Goal: Task Accomplishment & Management: Manage account settings

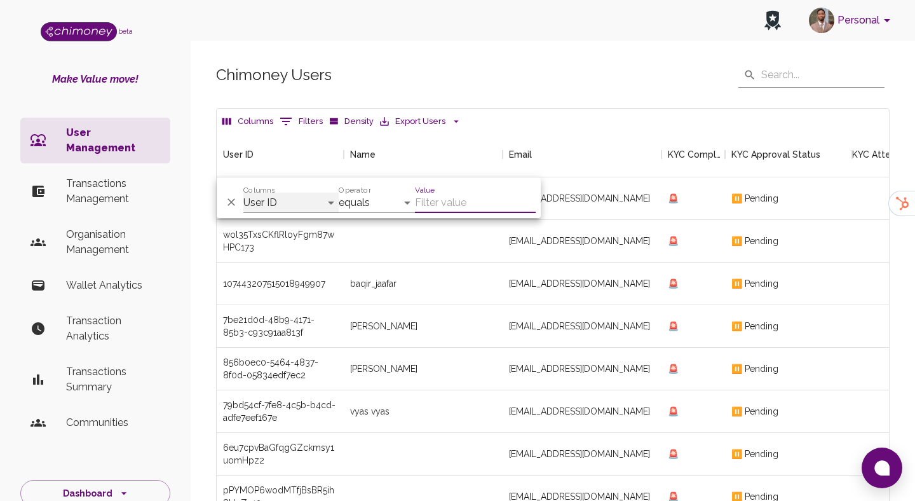
click at [284, 198] on select "User ID Name Email KYC Completed KYC Approval Status KYC Attempts Join date Upd…" at bounding box center [290, 203] width 95 height 20
click at [102, 176] on p "Transactions Management" at bounding box center [113, 191] width 94 height 30
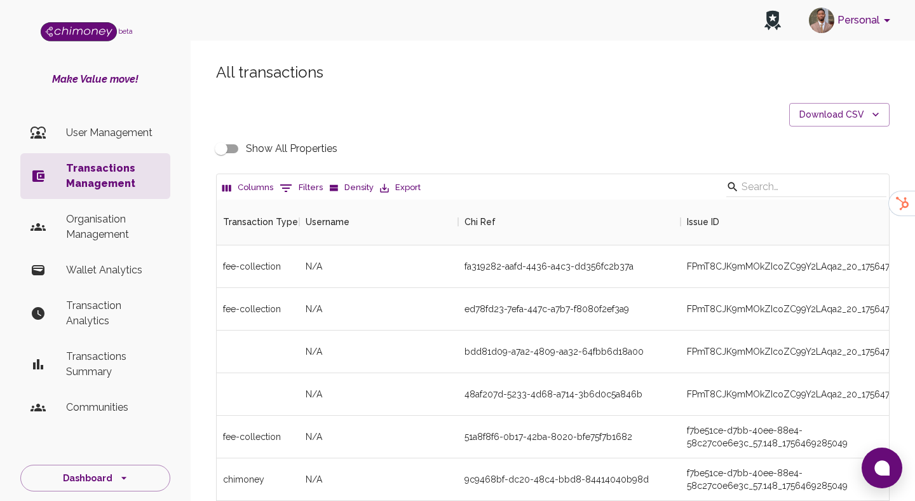
scroll to position [471, 672]
click at [291, 185] on icon "Show filters" at bounding box center [285, 187] width 15 height 15
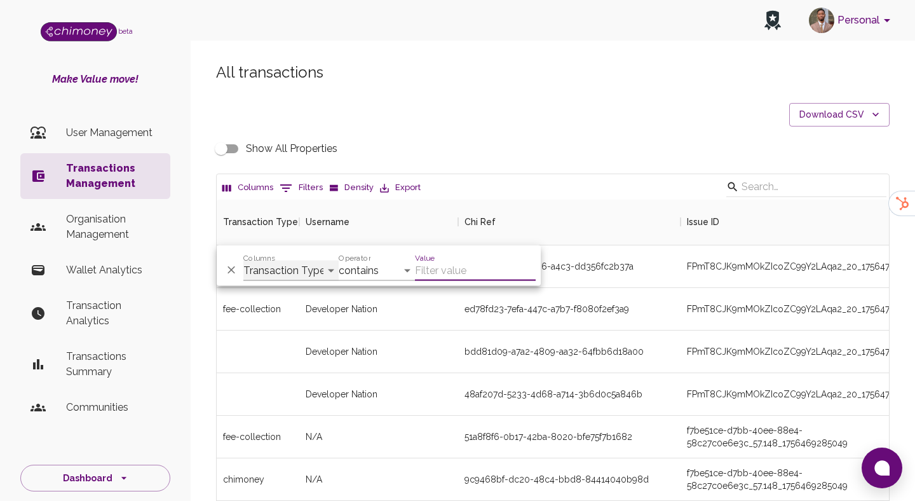
click at [262, 270] on select "Transaction Type Username Chi Ref Issue ID Value Amount Currency Fee ($) FX Rat…" at bounding box center [290, 270] width 95 height 20
select select "email"
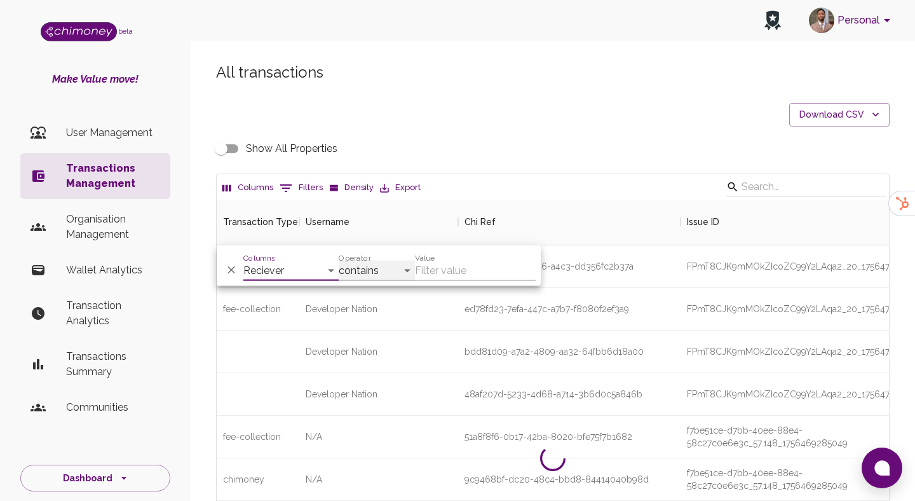
click at [361, 272] on select "contains equals starts with ends with is empty is not empty is any of" at bounding box center [377, 270] width 76 height 20
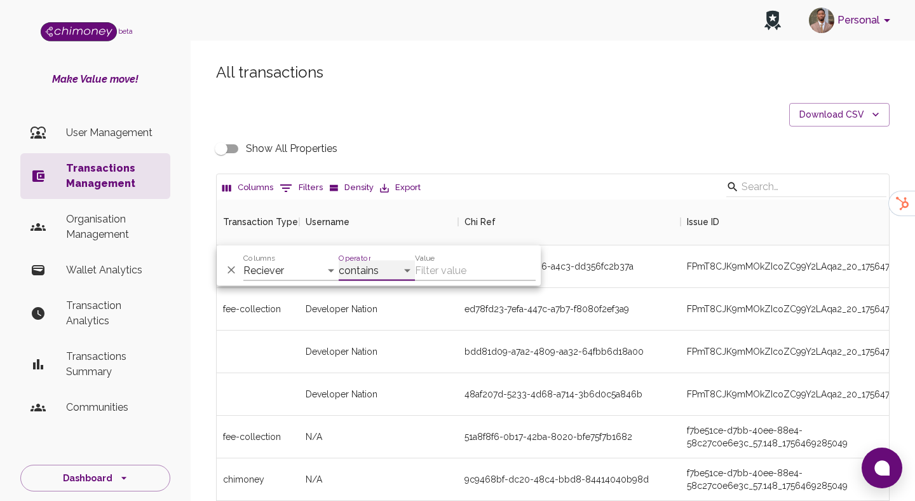
select select "equals"
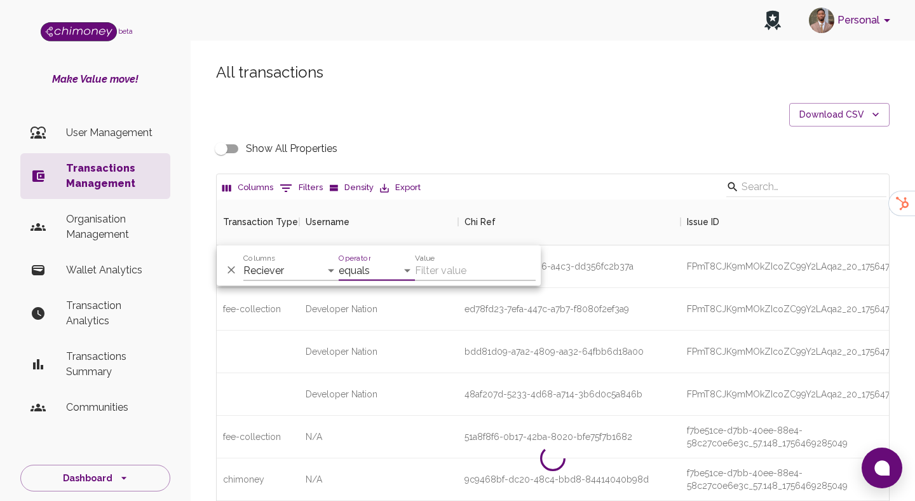
click at [442, 271] on input "Value" at bounding box center [475, 270] width 121 height 20
paste input "nathanieljoseph2024@gmail.com"
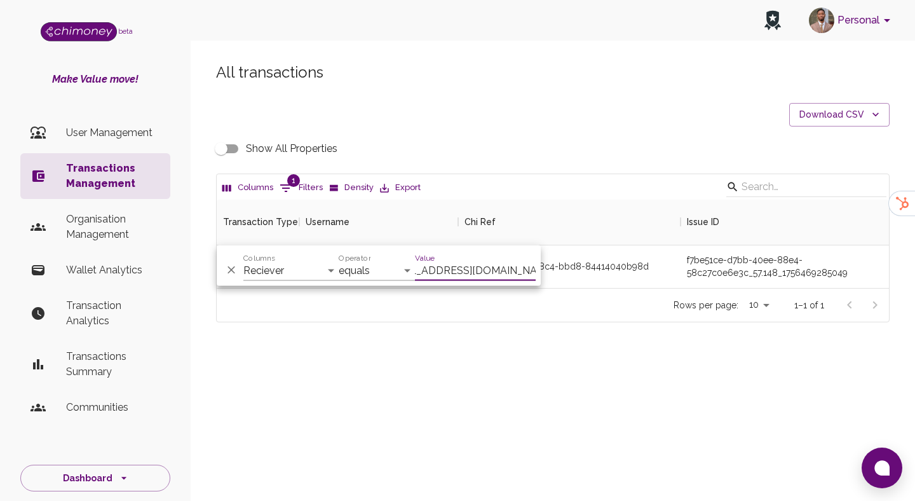
scroll to position [88, 672]
type input "nathanieljoseph2024@gmail.com"
click at [537, 314] on div "Rows per page: 10 10 1–1 of 1" at bounding box center [553, 305] width 672 height 34
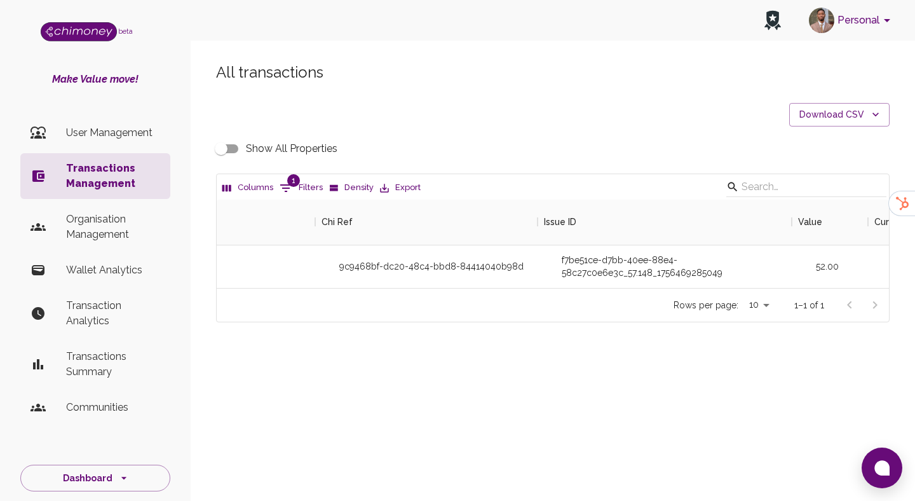
scroll to position [0, 93]
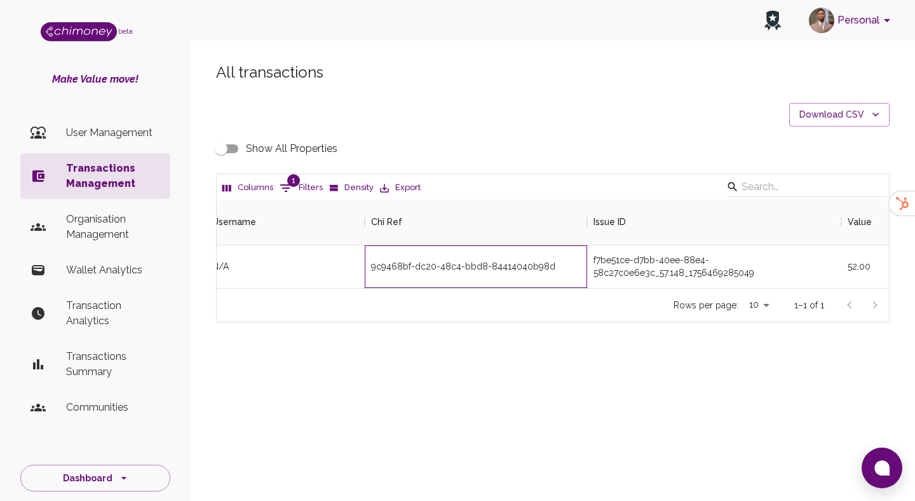
click at [450, 264] on div "9c9468bf-dc20-48c4-bbd8-84414040b98d" at bounding box center [463, 266] width 184 height 13
copy div "9c9468bf-dc20-48c4-bbd8-84414040b98d"
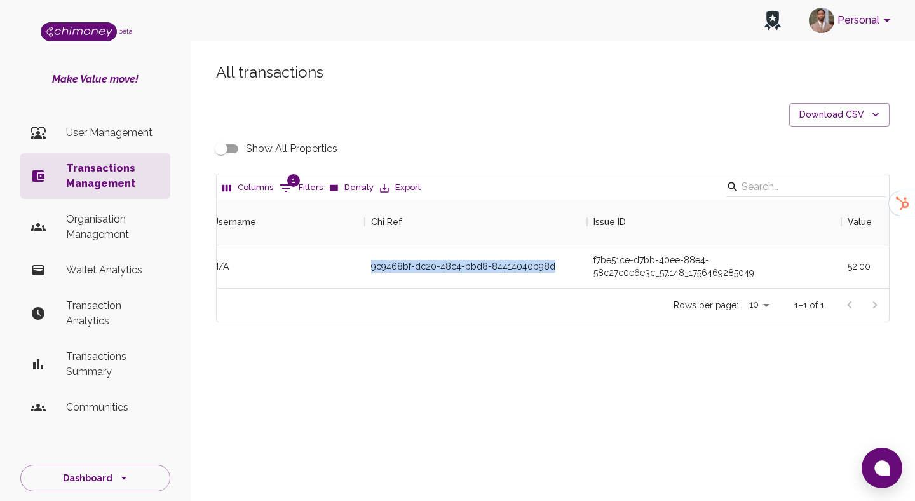
click at [299, 178] on button "1 Filters" at bounding box center [301, 188] width 50 height 20
select select "email"
select select "equals"
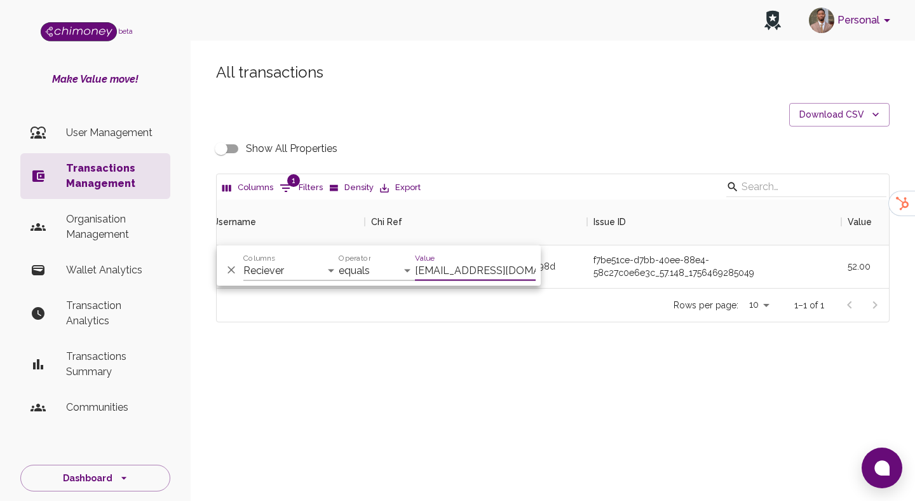
scroll to position [0, 33]
click at [449, 267] on input "nathanieljoseph2024@gmail.com" at bounding box center [475, 270] width 121 height 20
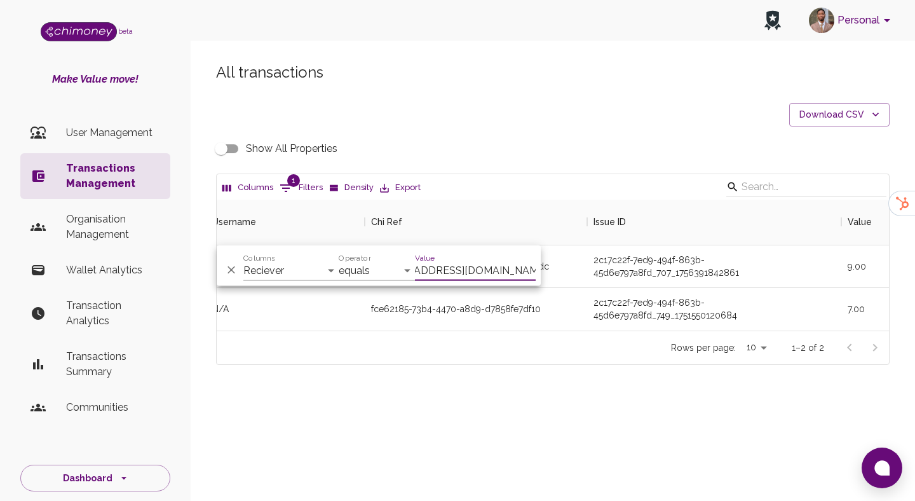
scroll to position [131, 672]
type input "thobekankabinde1807@gmail.com"
click at [473, 368] on div "All transactions Download CSV Show All Properties Columns 1 Filters Density Exp…" at bounding box center [553, 235] width 724 height 407
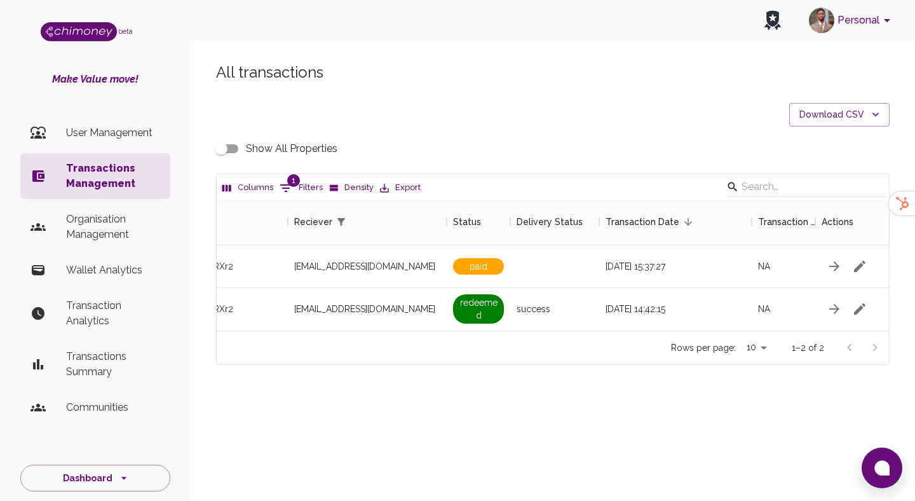
scroll to position [0, 1138]
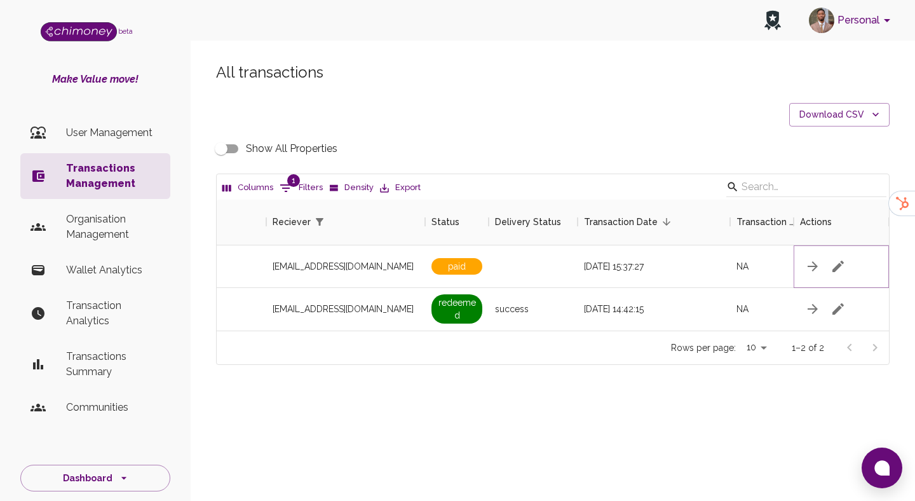
click at [831, 266] on icon "button" at bounding box center [837, 266] width 15 height 15
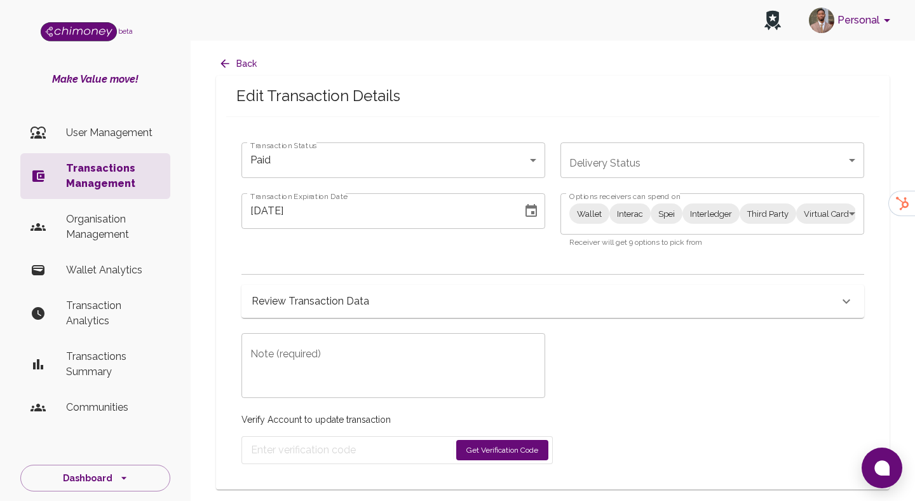
click at [618, 209] on body "Personal beta Make Value move! User Management Transactions Management Organisa…" at bounding box center [457, 250] width 915 height 501
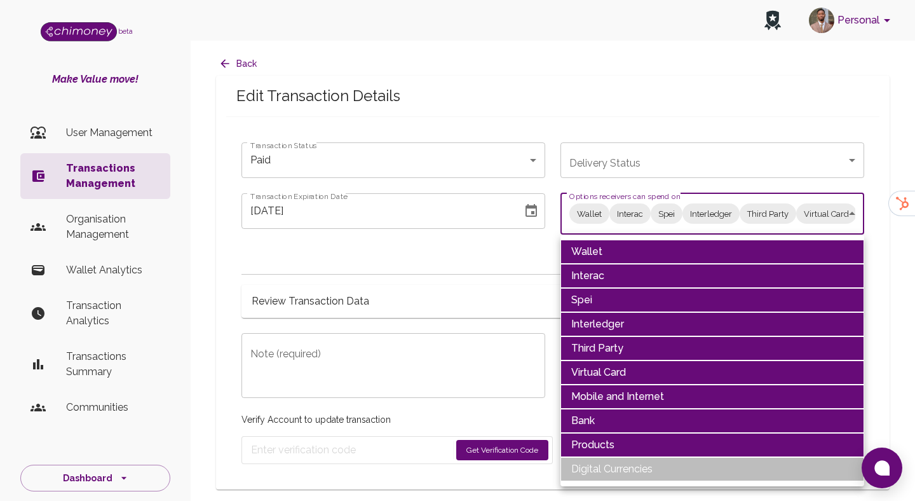
click at [592, 240] on li "Wallet" at bounding box center [712, 252] width 304 height 24
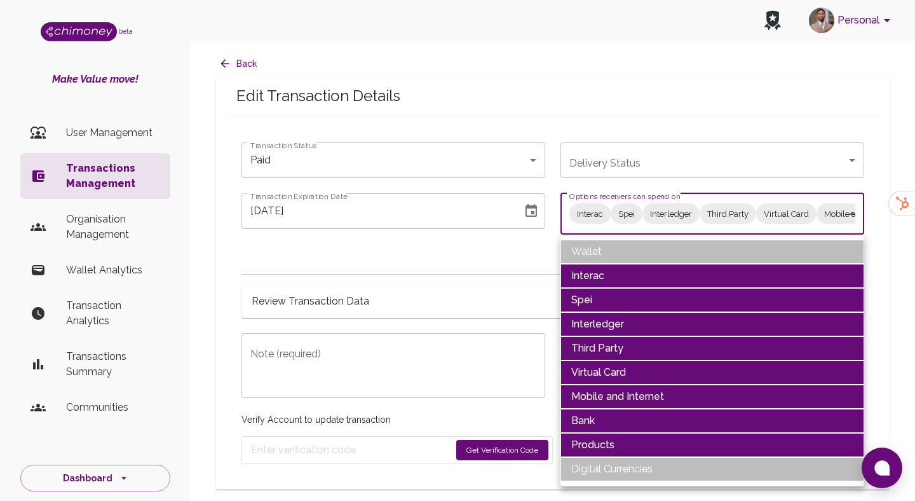
click at [590, 268] on li "Interac" at bounding box center [712, 276] width 304 height 24
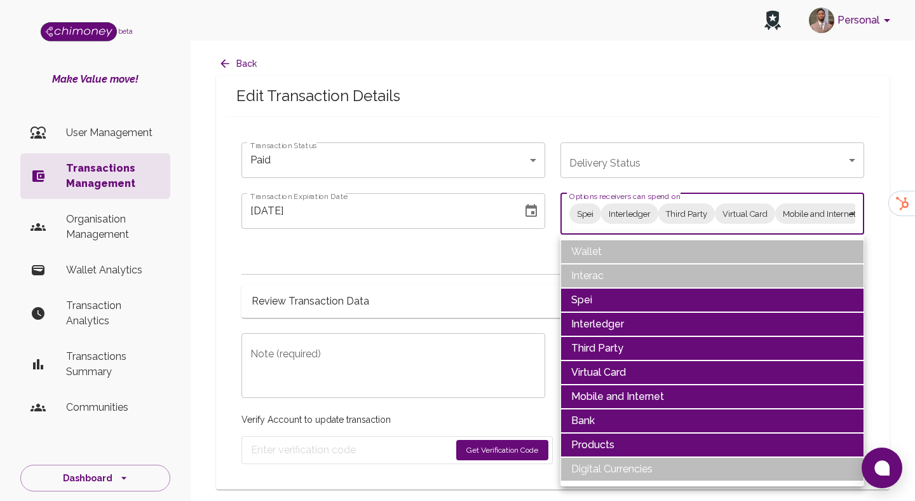
click at [587, 298] on li "Spei" at bounding box center [712, 300] width 304 height 24
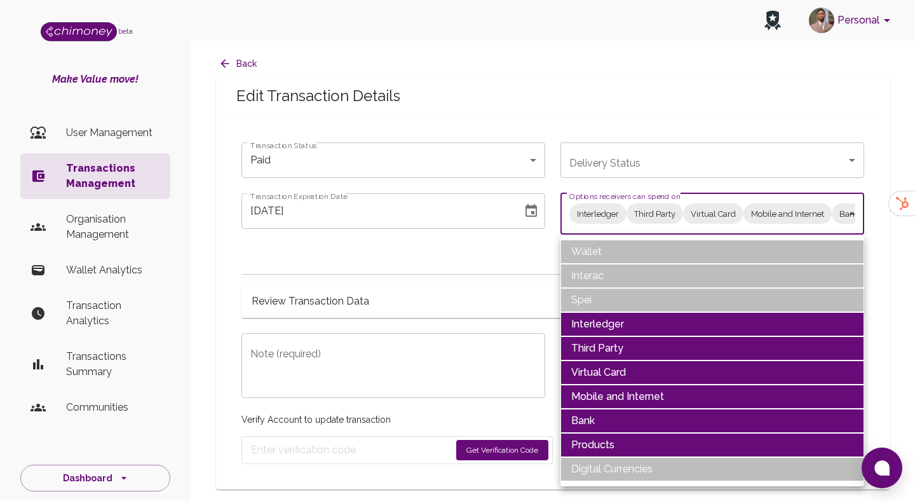
click at [588, 316] on li "Interledger" at bounding box center [712, 324] width 304 height 24
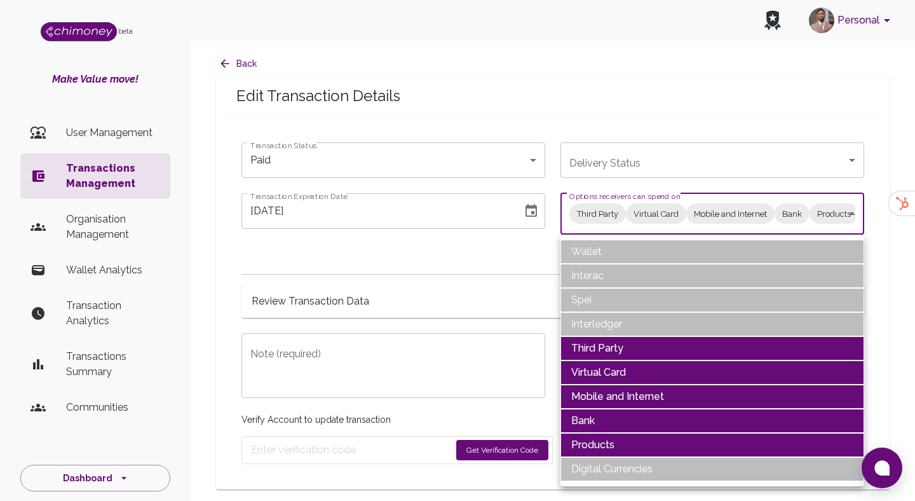
click at [588, 348] on li "Third Party" at bounding box center [712, 348] width 304 height 24
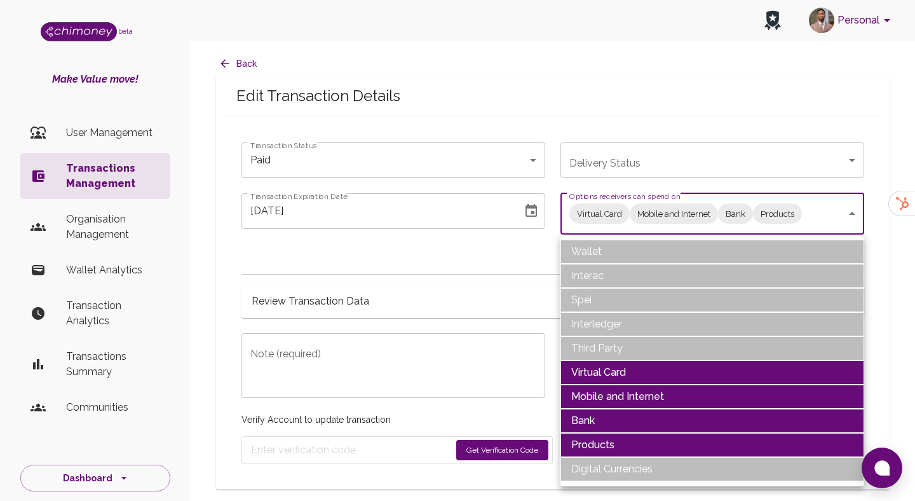
click at [588, 365] on li "Virtual Card" at bounding box center [712, 372] width 304 height 24
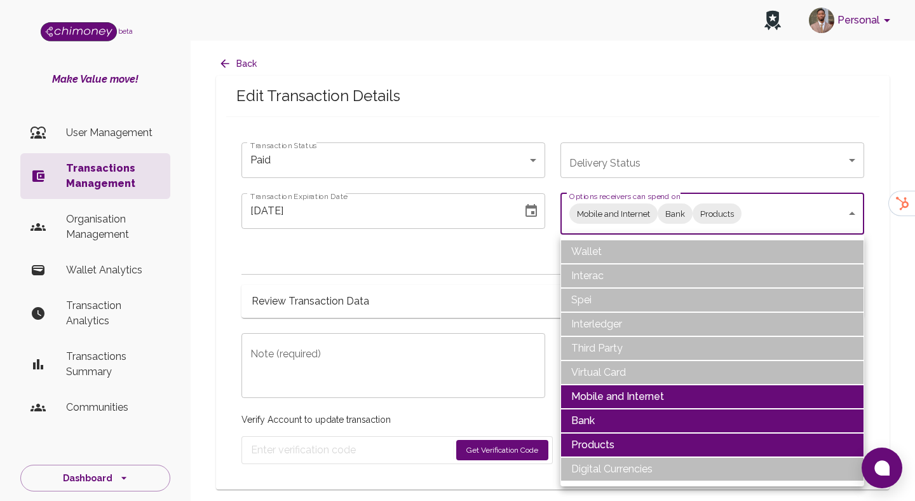
click at [580, 437] on li "Products" at bounding box center [712, 445] width 304 height 24
type input "Mobile and Internet,Bank"
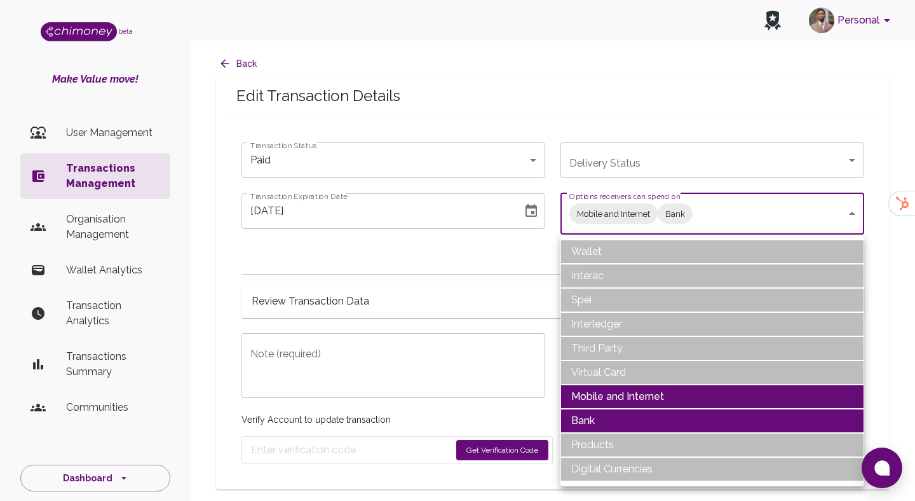
click at [325, 301] on div at bounding box center [457, 250] width 915 height 501
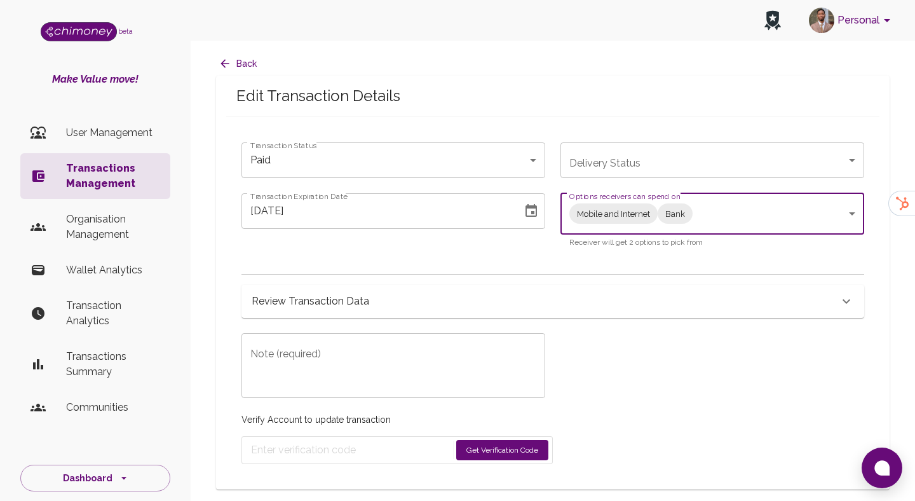
click at [529, 209] on icon "Choose date, selected date is Aug 28, 2025" at bounding box center [531, 210] width 15 height 15
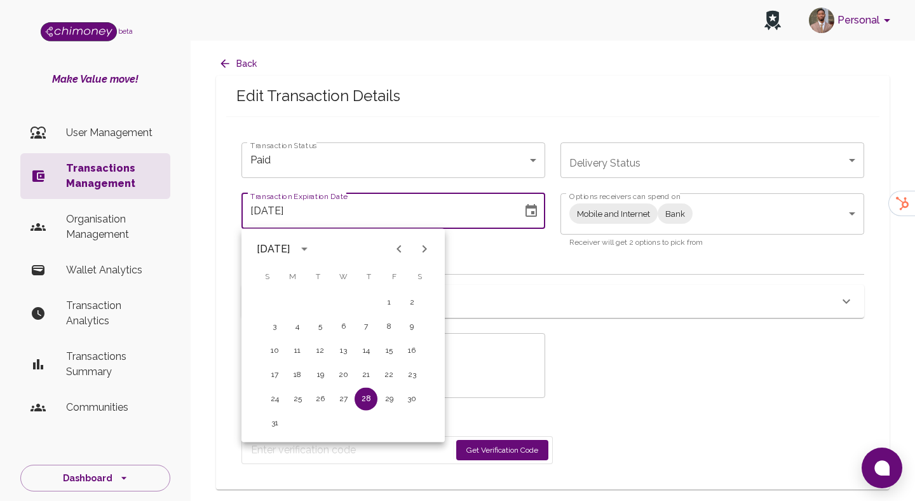
click at [425, 248] on icon "Next month" at bounding box center [424, 249] width 4 height 8
click at [298, 331] on button "8" at bounding box center [297, 326] width 23 height 23
type input "09/08/2025"
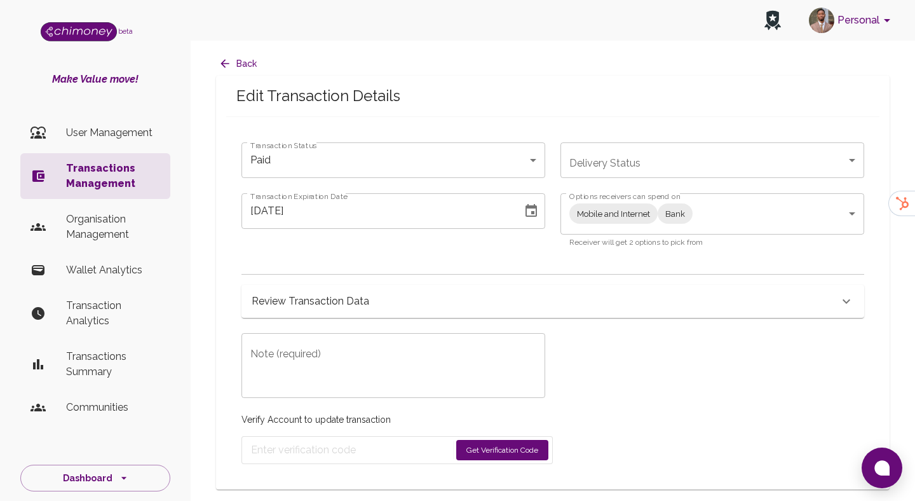
click at [381, 387] on textarea "Note (required)" at bounding box center [393, 366] width 286 height 44
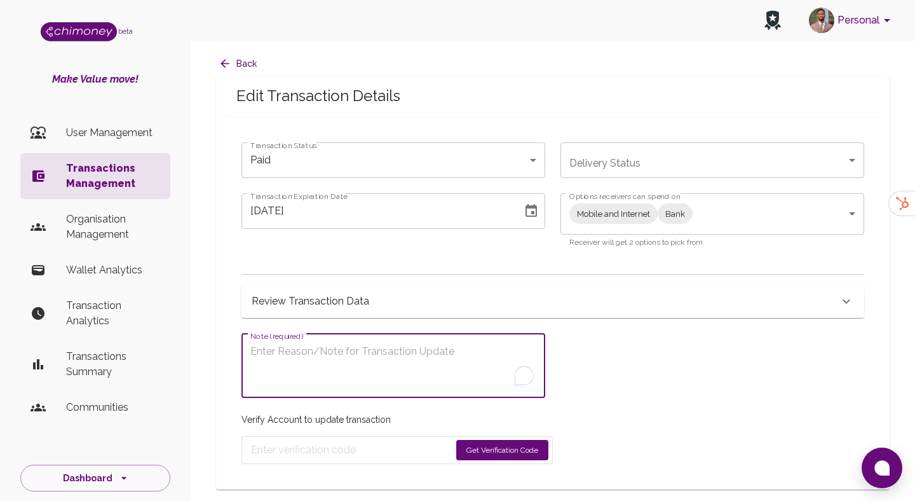
click at [409, 357] on textarea "Note (required)" at bounding box center [393, 366] width 286 height 44
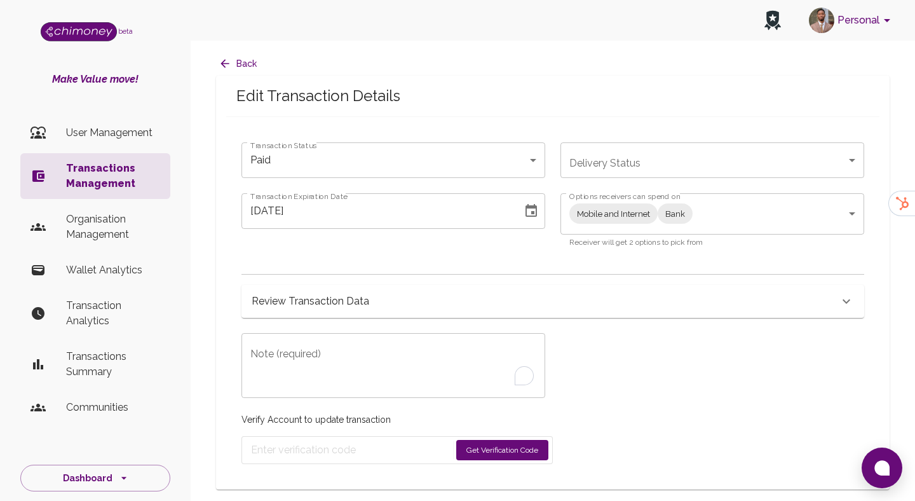
click at [409, 357] on textarea "Note (required)" at bounding box center [393, 366] width 286 height 44
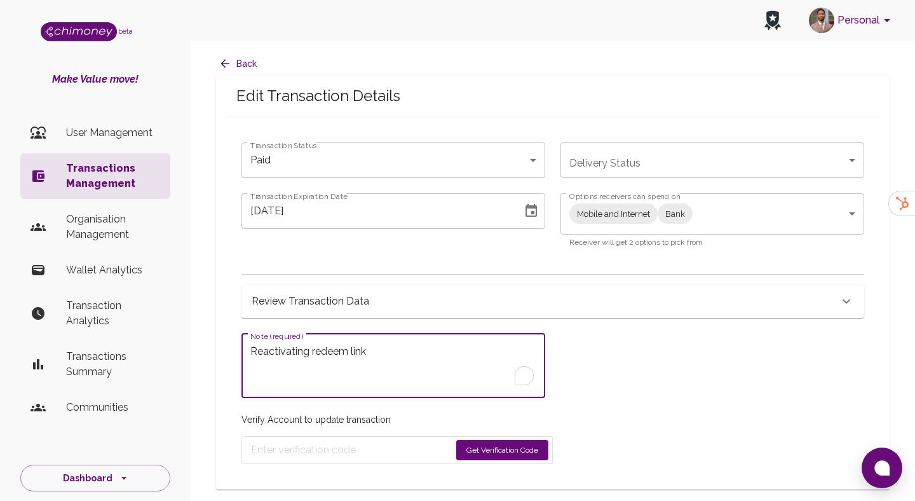
type textarea "Reactivating redeem link"
click at [494, 445] on button "Get Verification Code" at bounding box center [502, 450] width 92 height 20
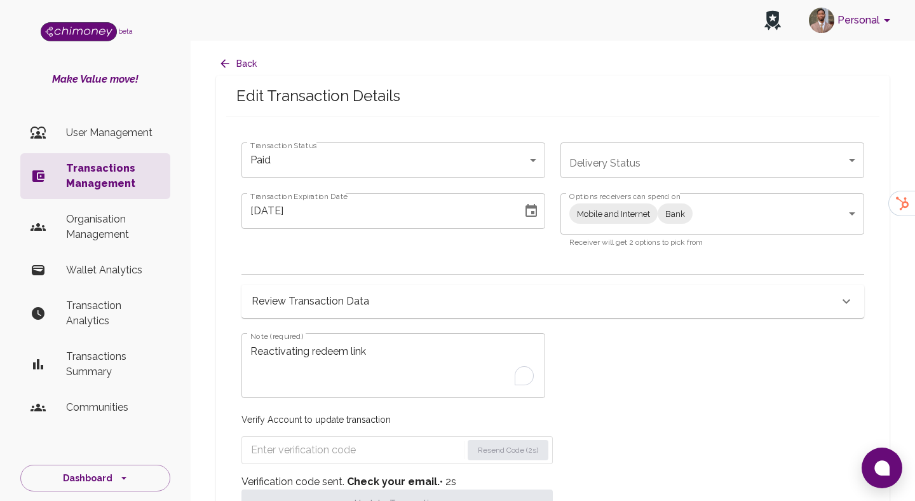
click at [364, 457] on input "Enter verification code" at bounding box center [356, 450] width 211 height 20
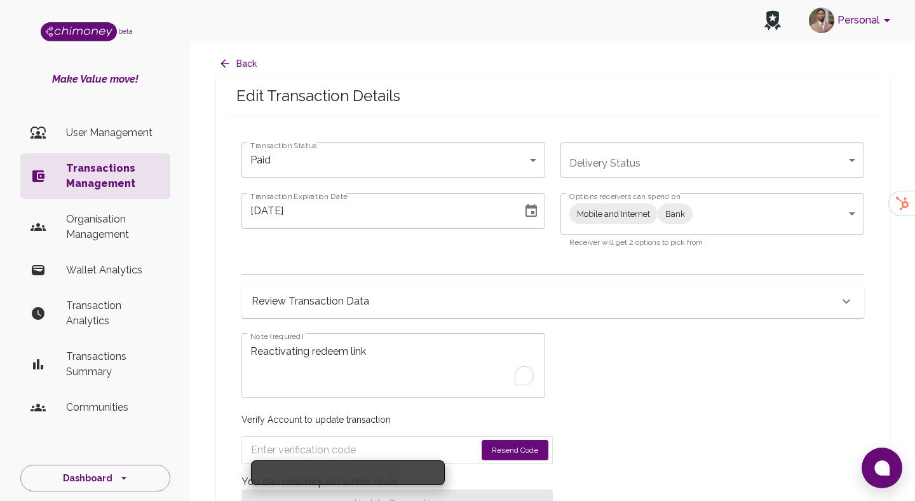
paste input "6361"
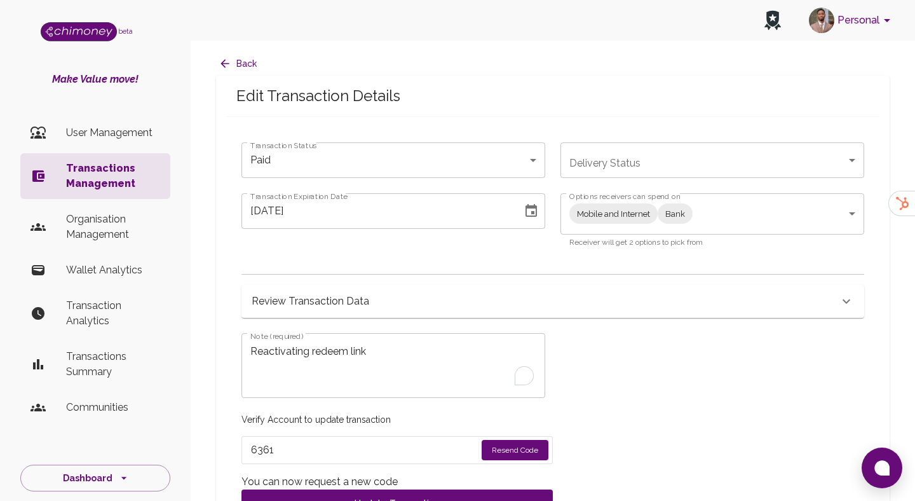
scroll to position [39, 0]
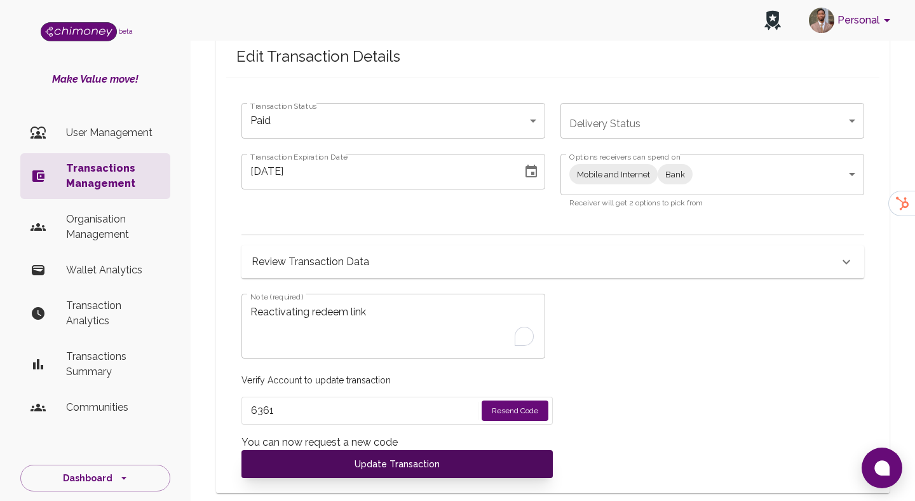
type input "6361"
click at [355, 451] on button "Update Transaction" at bounding box center [396, 464] width 311 height 28
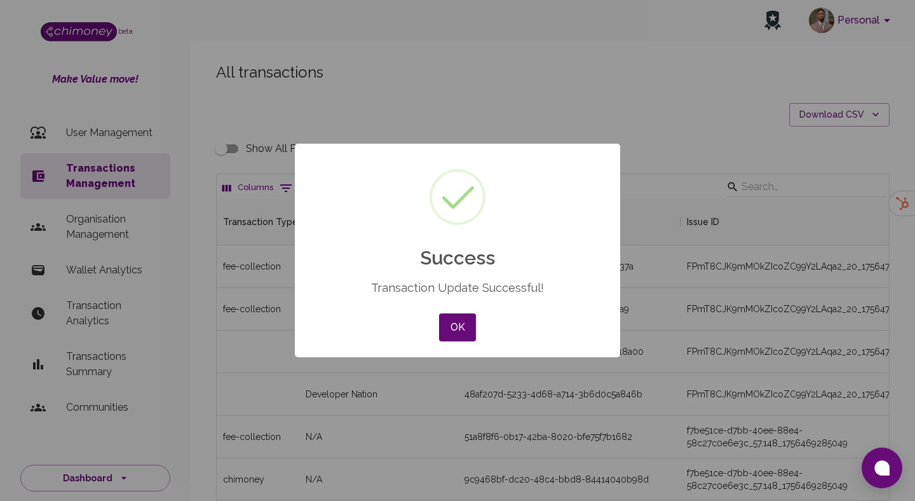
scroll to position [471, 672]
click at [441, 318] on button "OK" at bounding box center [457, 327] width 37 height 28
